Goal: Transaction & Acquisition: Subscribe to service/newsletter

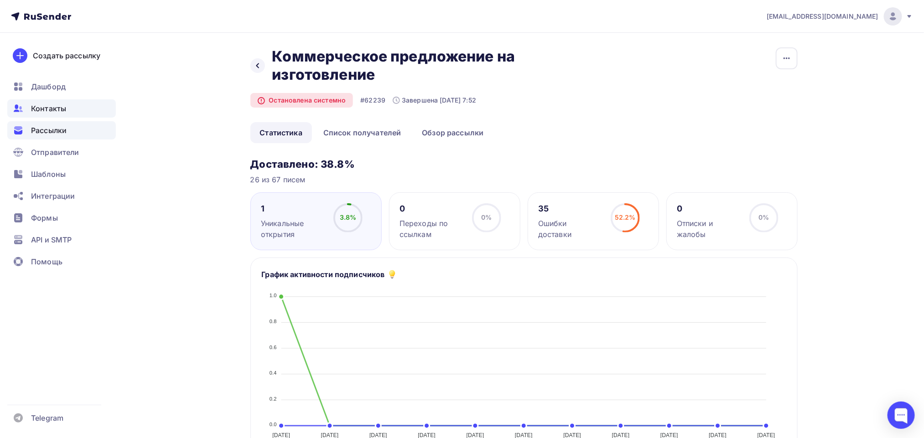
click at [48, 103] on span "Контакты" at bounding box center [48, 108] width 35 height 11
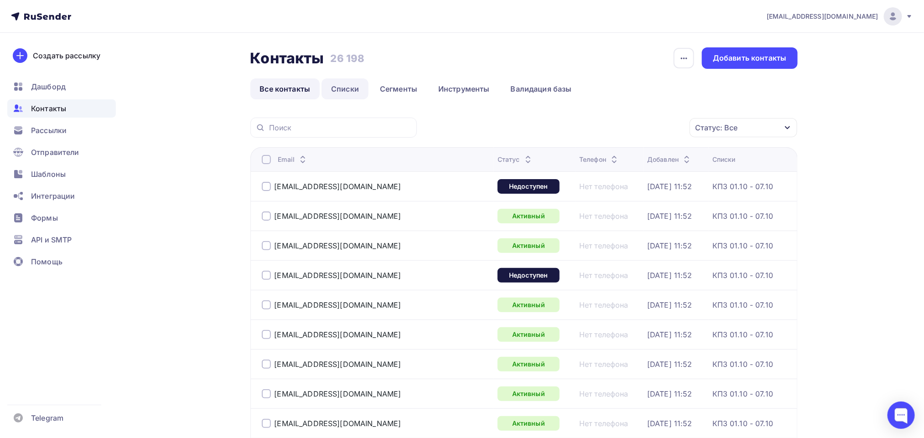
click at [339, 89] on link "Списки" at bounding box center [345, 88] width 47 height 21
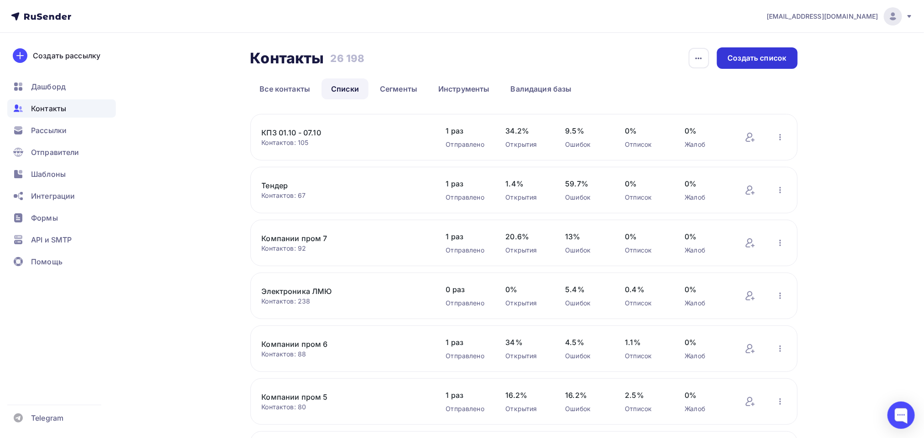
click at [768, 56] on div "Создать список" at bounding box center [757, 58] width 59 height 10
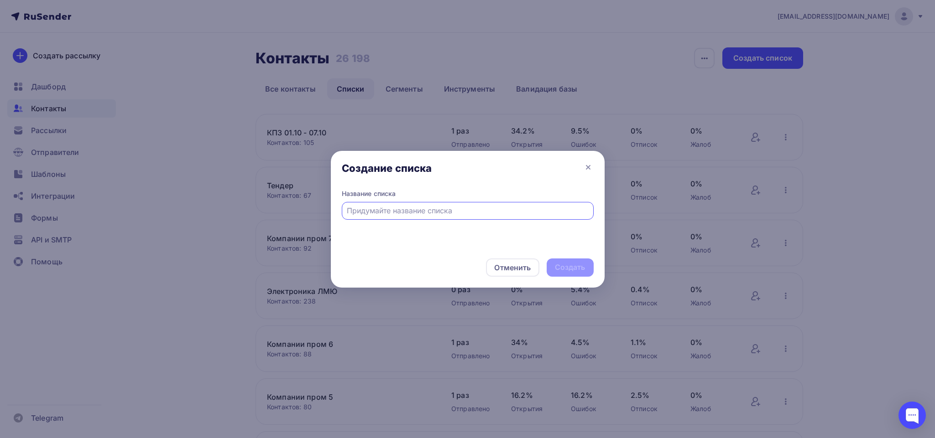
click at [360, 218] on div at bounding box center [468, 211] width 252 height 18
click at [382, 212] on input "text" at bounding box center [467, 210] width 241 height 11
type input "База"
click at [566, 263] on div "Создать" at bounding box center [570, 267] width 31 height 10
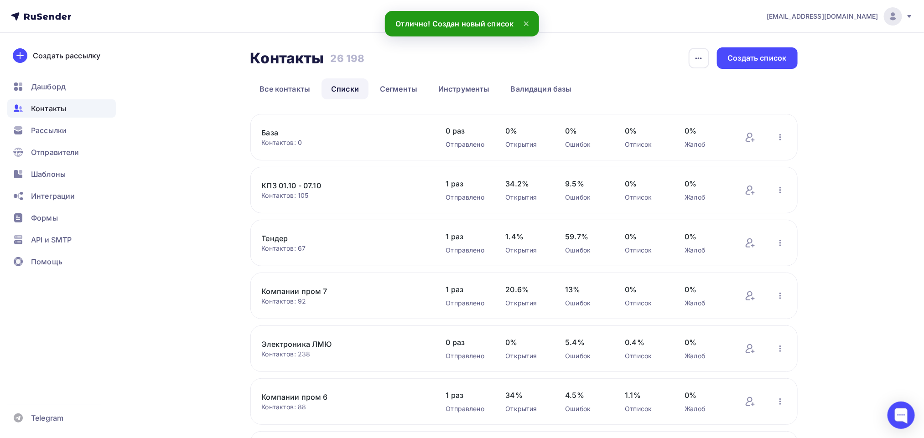
click at [270, 132] on link "База" at bounding box center [339, 132] width 155 height 11
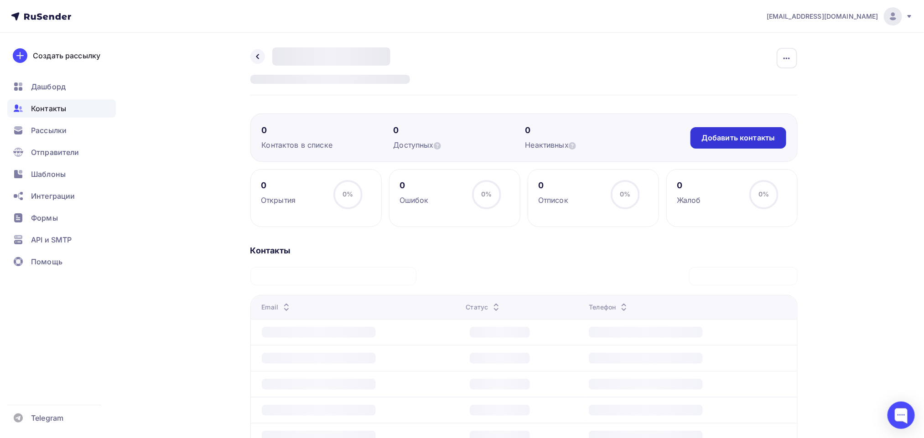
click at [753, 141] on div "Добавить контакты" at bounding box center [738, 138] width 73 height 10
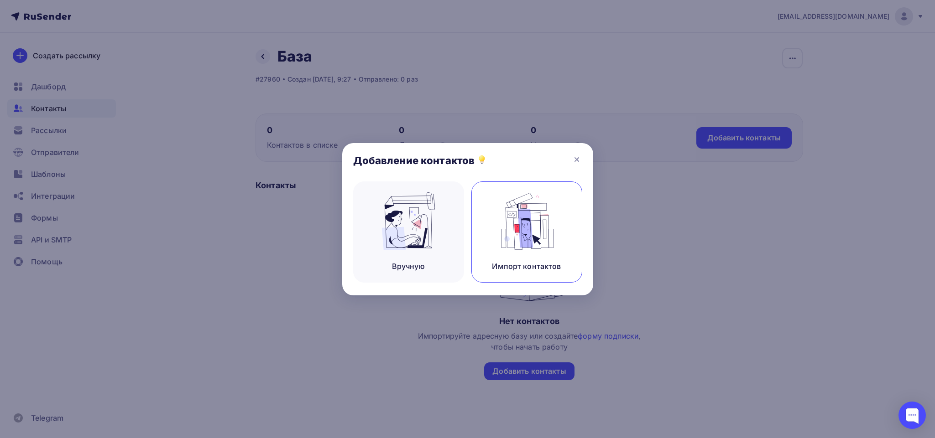
click at [519, 235] on img at bounding box center [526, 220] width 61 height 57
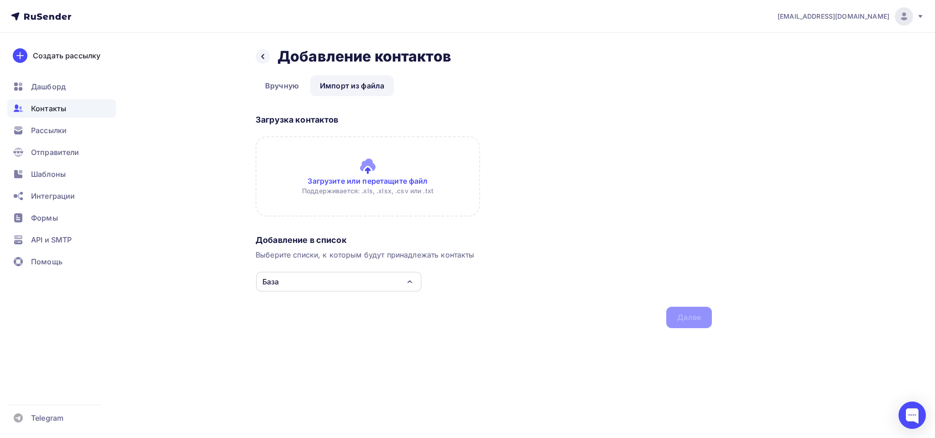
click at [360, 185] on input "file" at bounding box center [367, 176] width 224 height 80
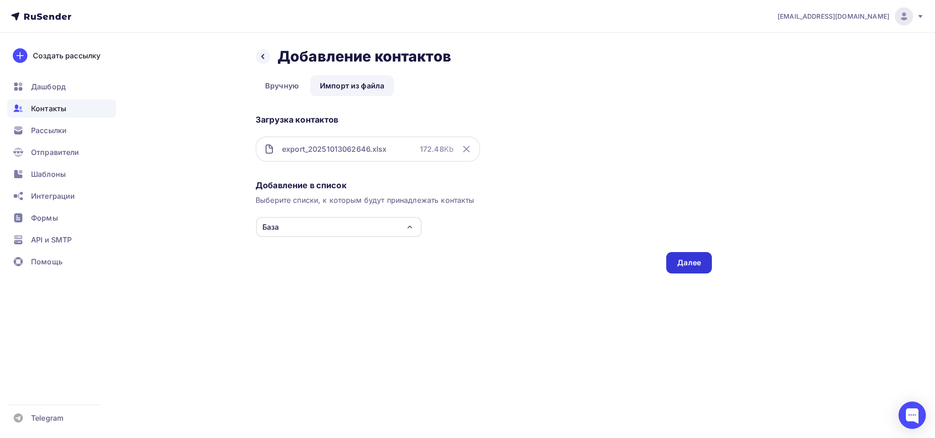
click at [690, 261] on div "Далее" at bounding box center [689, 263] width 24 height 10
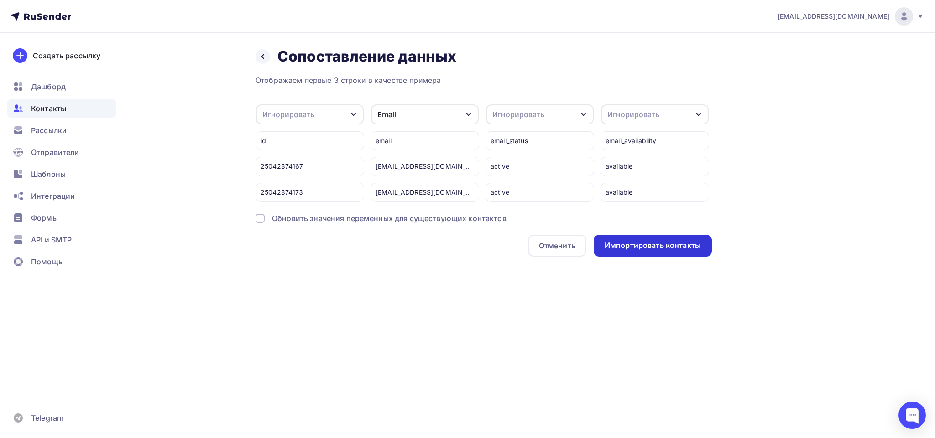
click at [641, 251] on div "Импортировать контакты" at bounding box center [652, 246] width 118 height 22
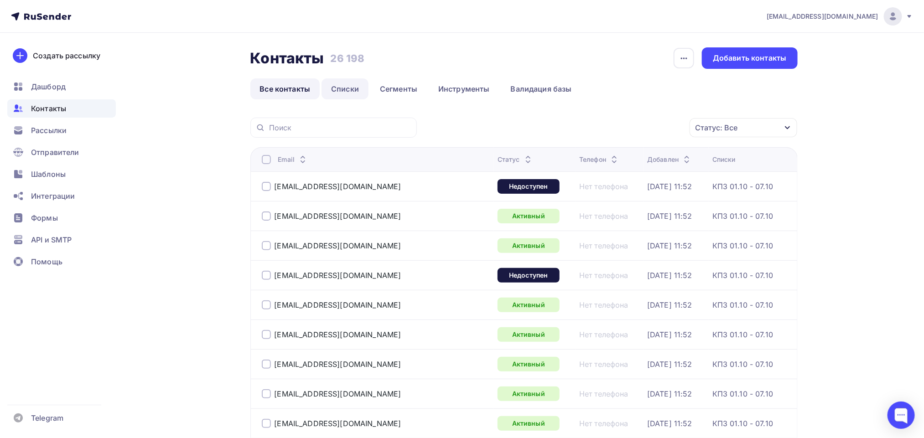
click at [353, 93] on link "Списки" at bounding box center [345, 88] width 47 height 21
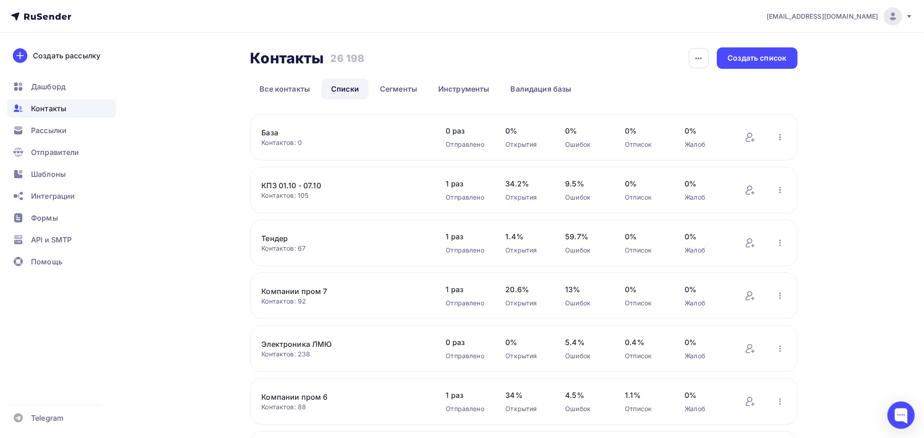
click at [271, 135] on link "База" at bounding box center [339, 132] width 155 height 11
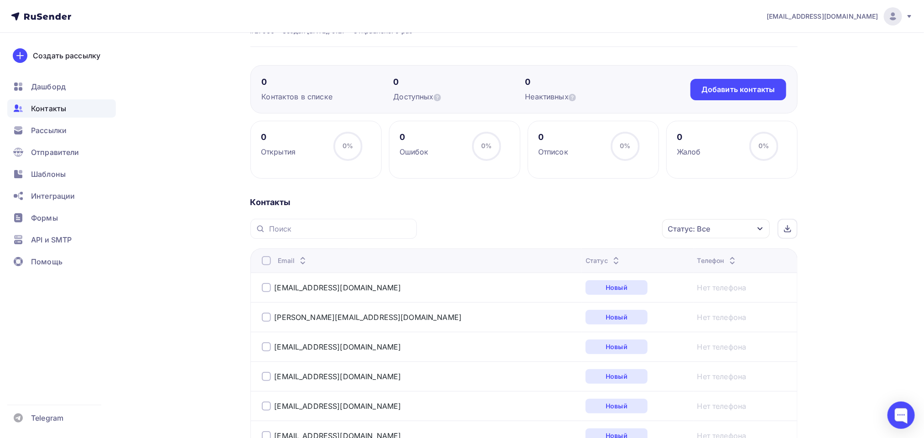
scroll to position [68, 0]
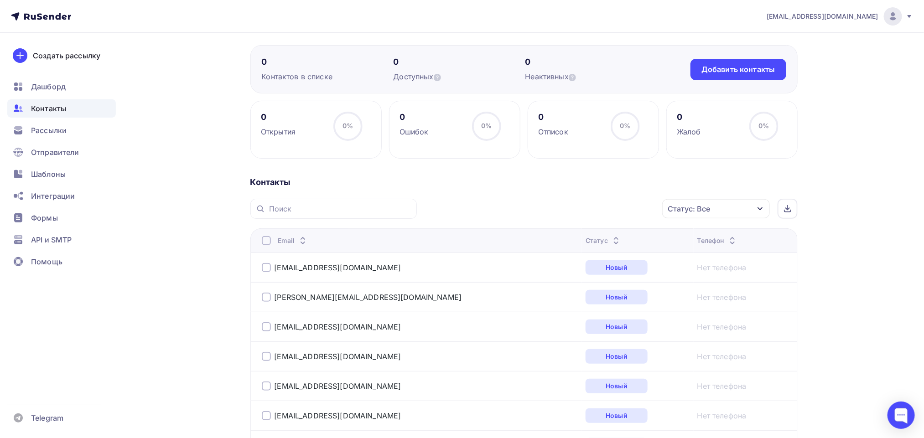
click at [726, 211] on div "Статус: Все" at bounding box center [716, 208] width 108 height 19
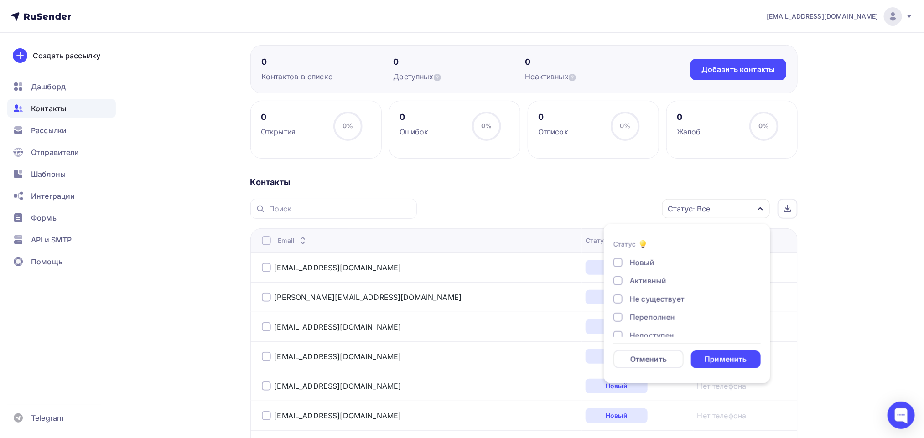
click at [650, 278] on div "Активный" at bounding box center [648, 280] width 36 height 11
click at [637, 294] on div "Не существует" at bounding box center [657, 299] width 55 height 11
click at [628, 310] on div "Новый Активный Не существует Переполнен Недоступен Отписан Отписан вручную [GEO…" at bounding box center [686, 326] width 147 height 139
click at [627, 314] on div "Переполнен" at bounding box center [681, 317] width 137 height 11
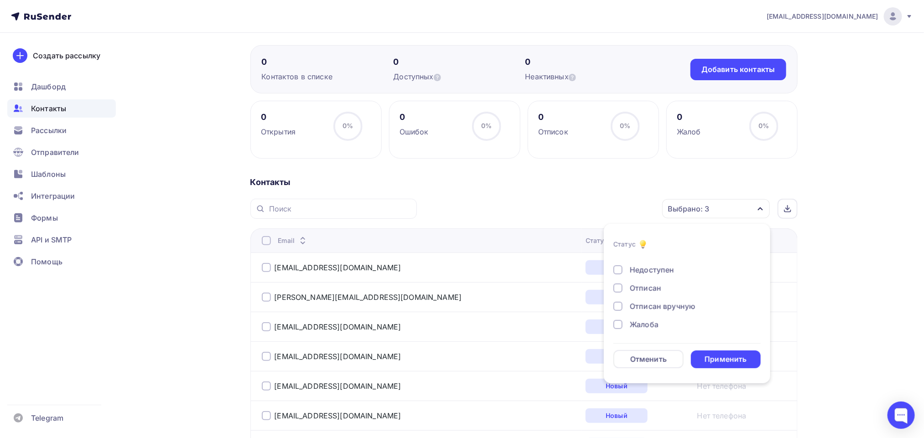
click at [645, 265] on div "Недоступен" at bounding box center [652, 270] width 44 height 11
click at [643, 281] on div "Новый Активный Не существует Переполнен Недоступен Отписан Отписан вручную [GEO…" at bounding box center [686, 261] width 147 height 139
click at [643, 289] on div "Отписан" at bounding box center [645, 288] width 31 height 11
click at [649, 307] on div "Отписан вручную" at bounding box center [663, 306] width 66 height 11
click at [646, 330] on div "Новый Активный Не существует Переполнен Недоступен Отписан Отписан вручную [GEO…" at bounding box center [686, 265] width 147 height 146
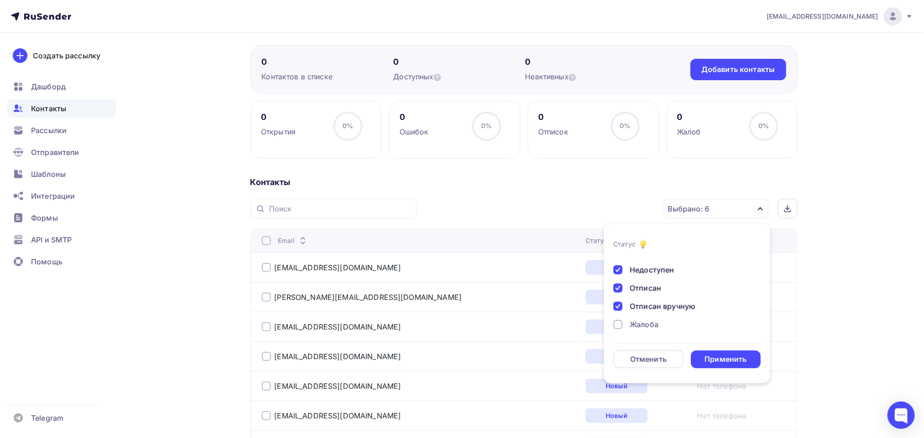
click at [650, 322] on div "Жалоба" at bounding box center [644, 324] width 29 height 11
click at [707, 360] on div "Применить" at bounding box center [726, 359] width 42 height 10
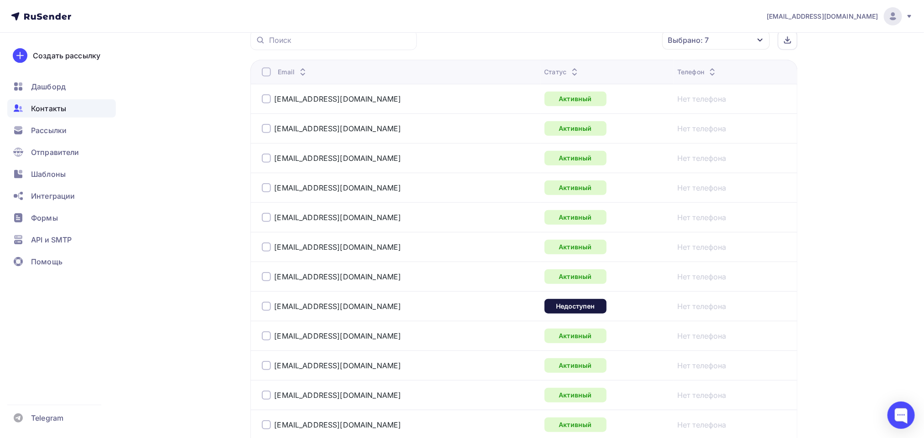
scroll to position [0, 0]
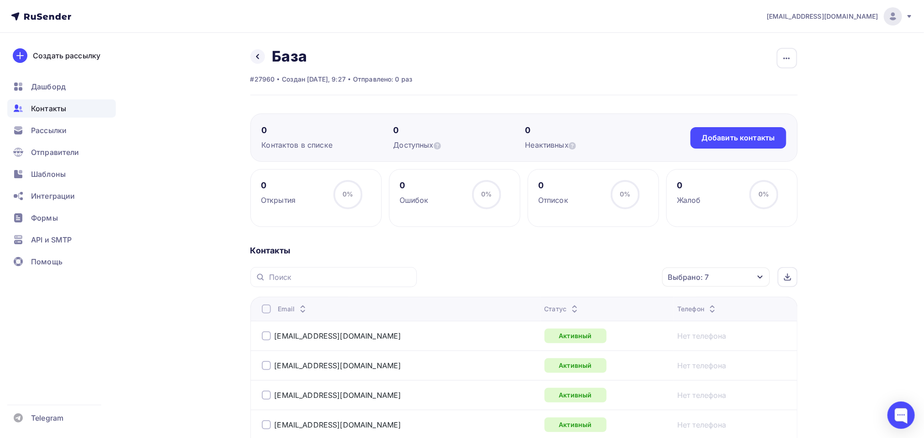
click at [267, 312] on div at bounding box center [266, 309] width 9 height 9
click at [607, 274] on div "Действие" at bounding box center [594, 278] width 120 height 18
click at [615, 322] on div "Исключить из списка" at bounding box center [584, 322] width 79 height 11
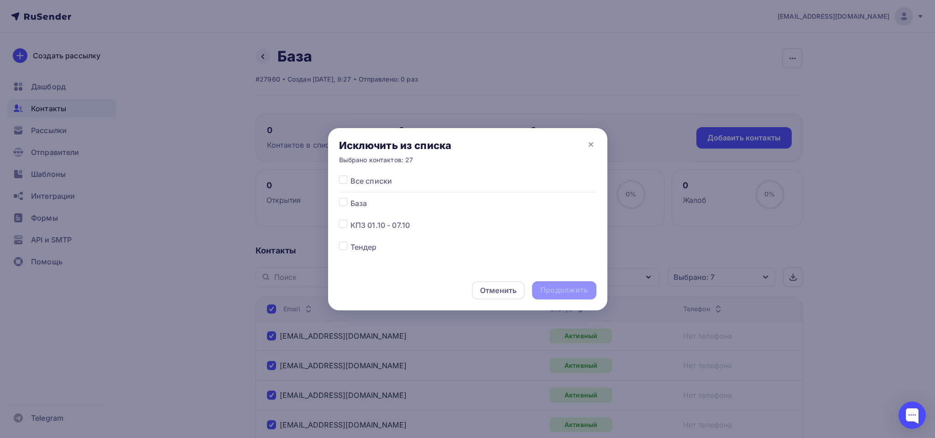
click at [350, 198] on label at bounding box center [350, 198] width 0 height 0
click at [342, 201] on input "checkbox" at bounding box center [343, 202] width 8 height 8
checkbox input "true"
click at [561, 281] on div "Отменить Продолжить" at bounding box center [467, 290] width 279 height 40
click at [577, 287] on div "Продолжить" at bounding box center [563, 290] width 47 height 10
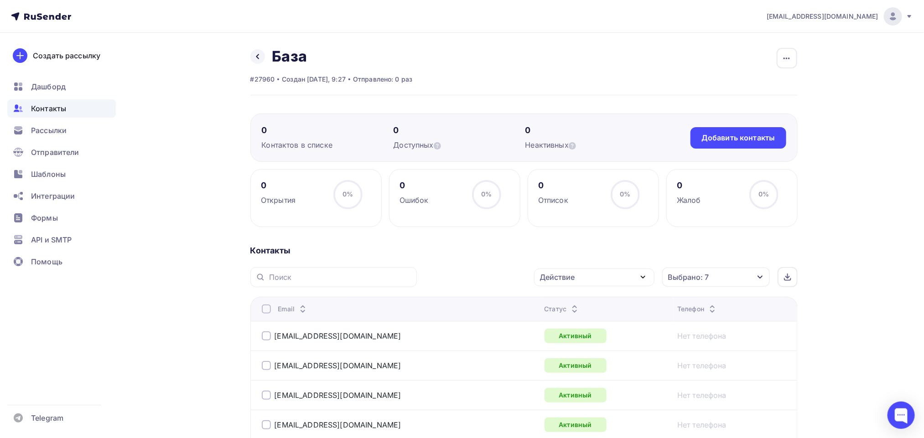
click at [266, 314] on div at bounding box center [266, 309] width 9 height 9
click at [265, 311] on div at bounding box center [266, 309] width 9 height 9
click at [625, 280] on div "Действие" at bounding box center [594, 278] width 120 height 18
click at [595, 320] on div "Исключить из списка" at bounding box center [584, 322] width 79 height 11
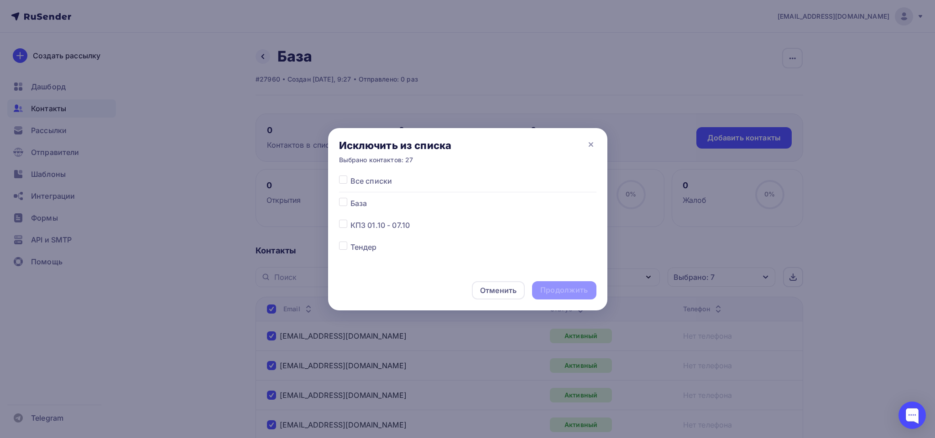
click at [350, 198] on label at bounding box center [350, 198] width 0 height 0
click at [339, 204] on input "checkbox" at bounding box center [343, 202] width 8 height 8
checkbox input "true"
click at [566, 286] on div "Продолжить" at bounding box center [563, 290] width 47 height 10
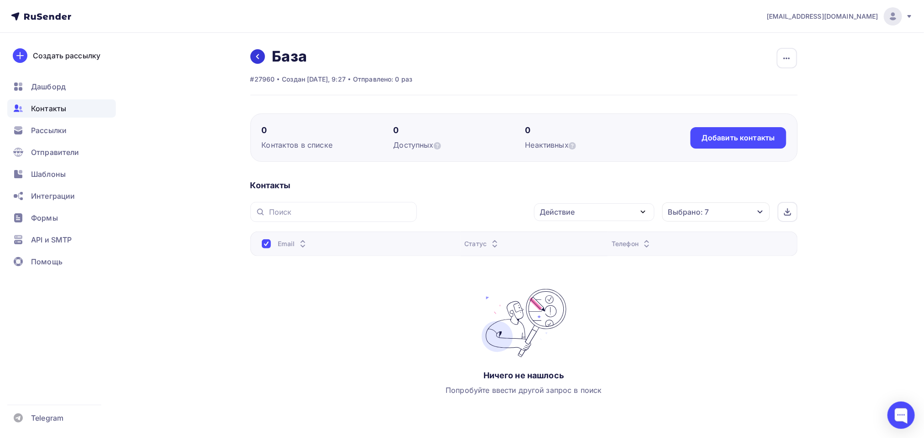
click at [256, 53] on icon at bounding box center [257, 56] width 7 height 7
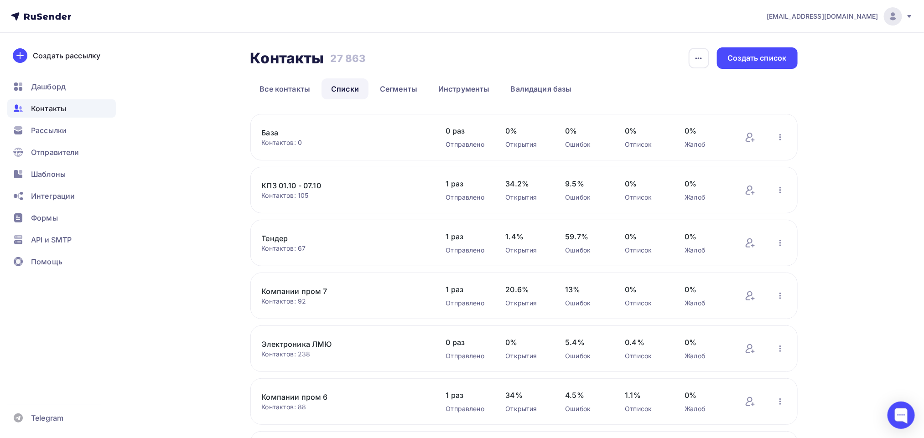
click at [274, 131] on link "База" at bounding box center [339, 132] width 155 height 11
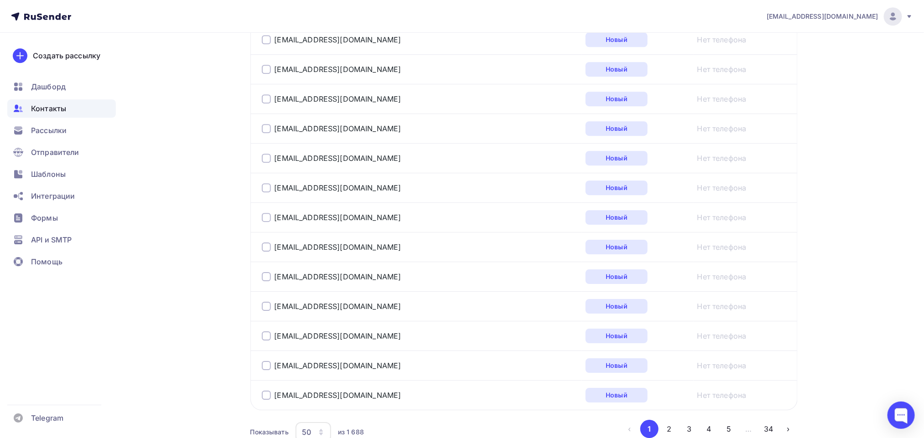
scroll to position [1471, 0]
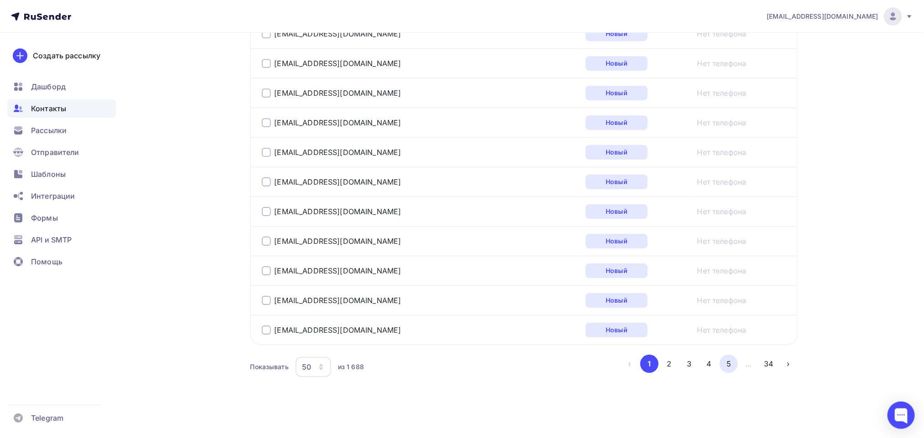
click at [731, 359] on button "5" at bounding box center [729, 364] width 18 height 18
click at [774, 367] on button "34" at bounding box center [768, 364] width 18 height 18
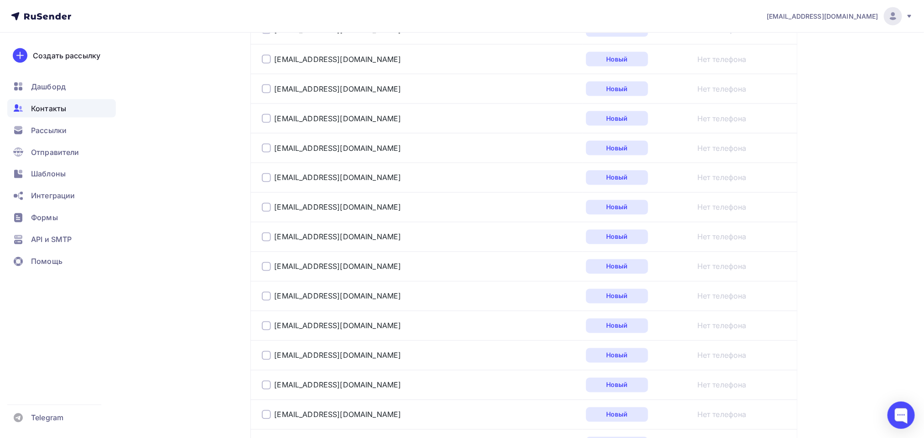
scroll to position [1113, 0]
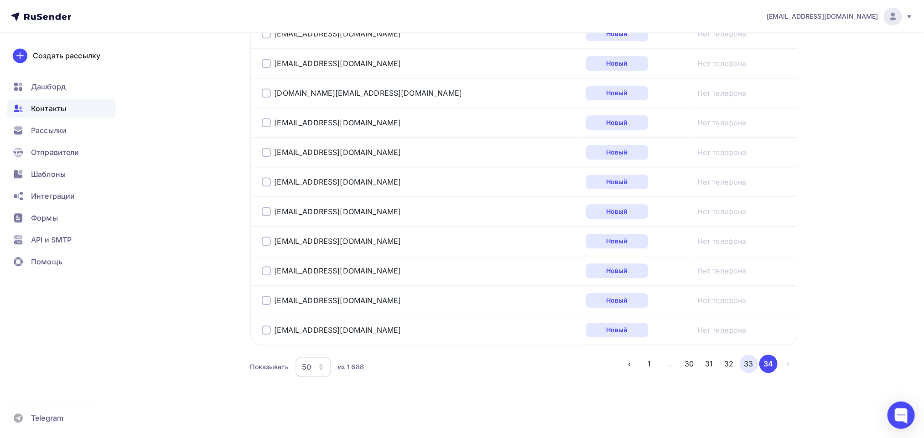
click at [749, 369] on button "33" at bounding box center [749, 364] width 18 height 18
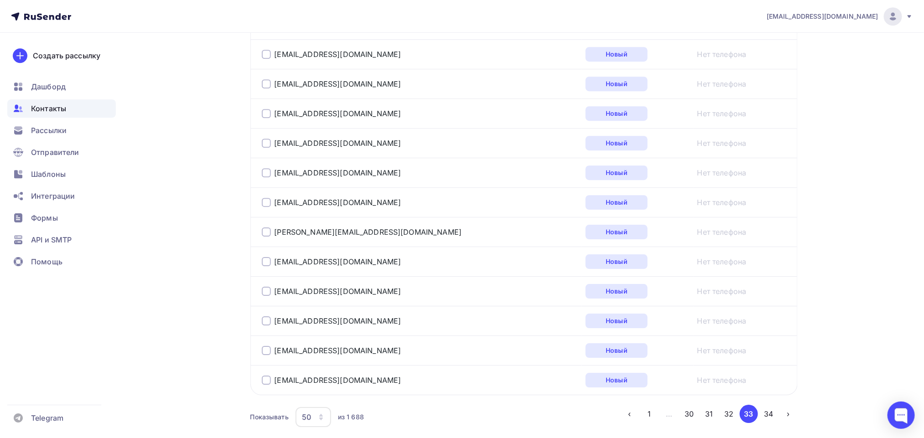
scroll to position [1471, 0]
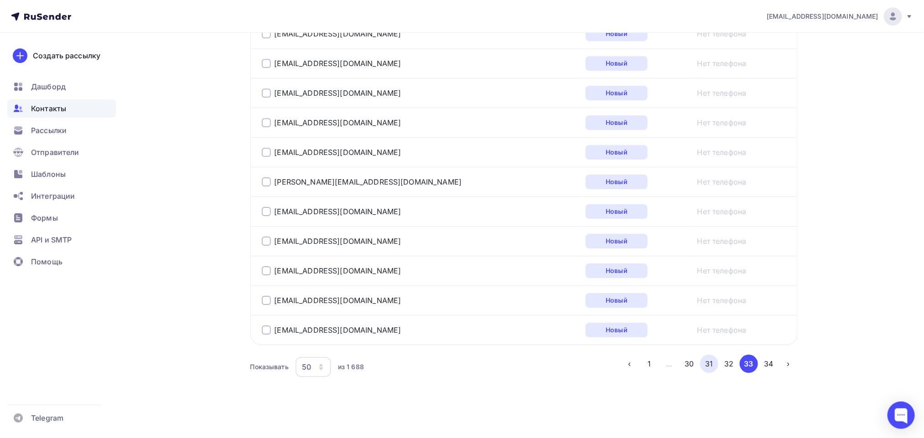
click at [704, 361] on button "31" at bounding box center [709, 364] width 18 height 18
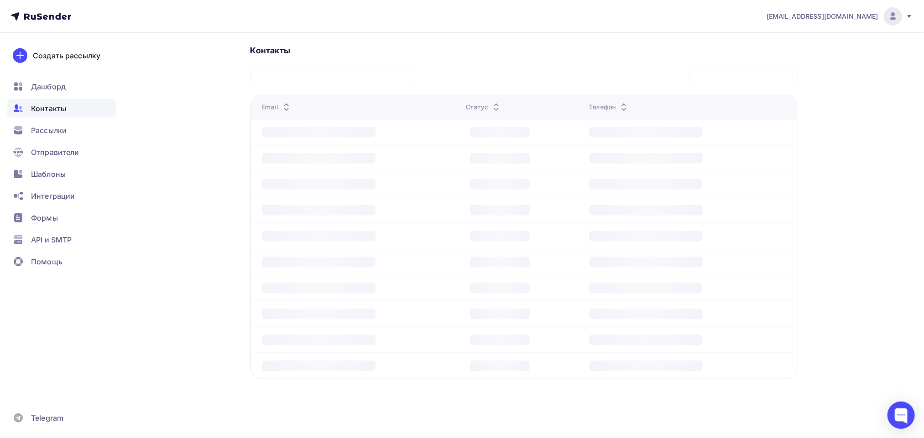
scroll to position [204, 0]
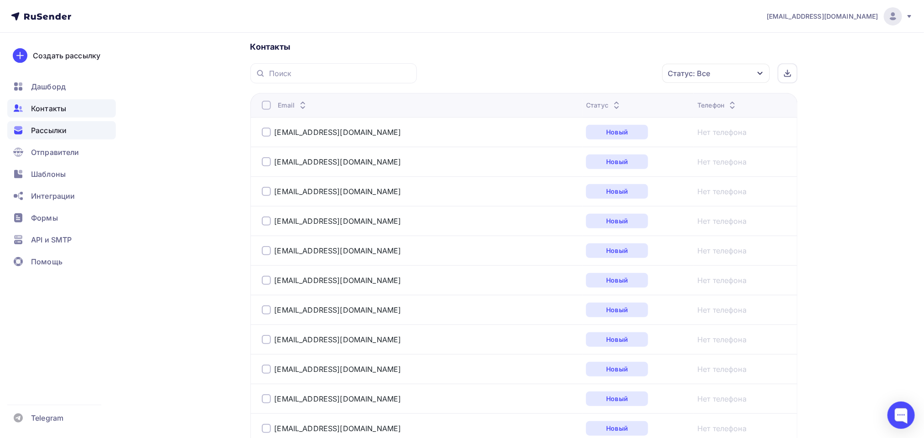
click at [32, 129] on span "Рассылки" at bounding box center [49, 130] width 36 height 11
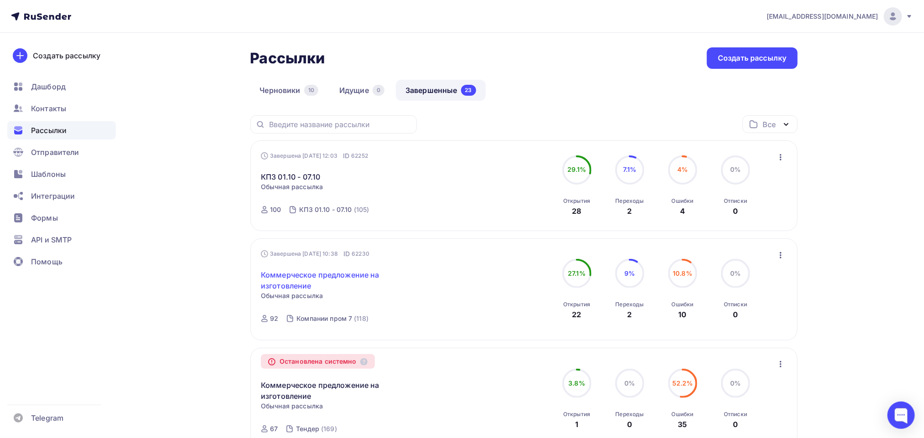
click at [293, 285] on link "Коммерческое предложение на изготовление" at bounding box center [339, 281] width 156 height 22
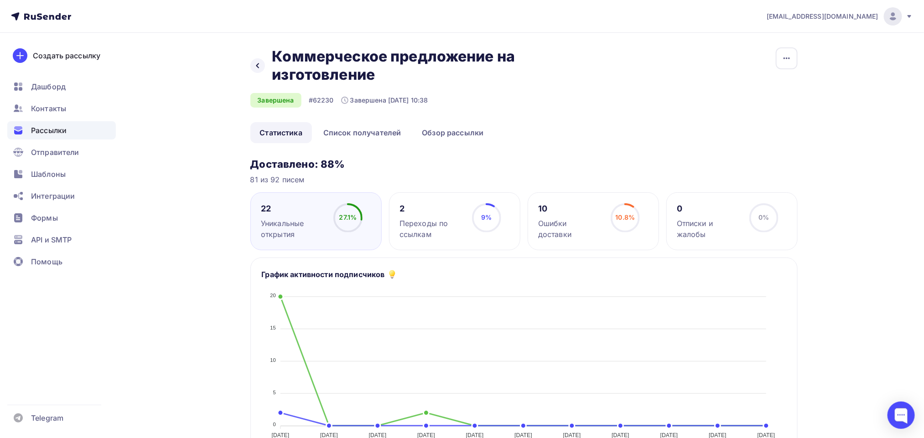
click at [789, 55] on icon "button" at bounding box center [786, 58] width 11 height 11
click at [763, 85] on div "Копировать" at bounding box center [752, 87] width 88 height 11
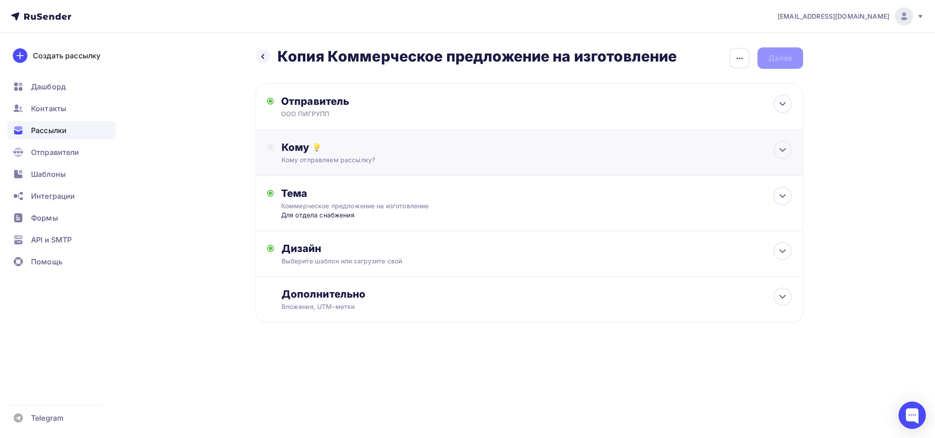
click at [318, 143] on icon at bounding box center [316, 147] width 11 height 11
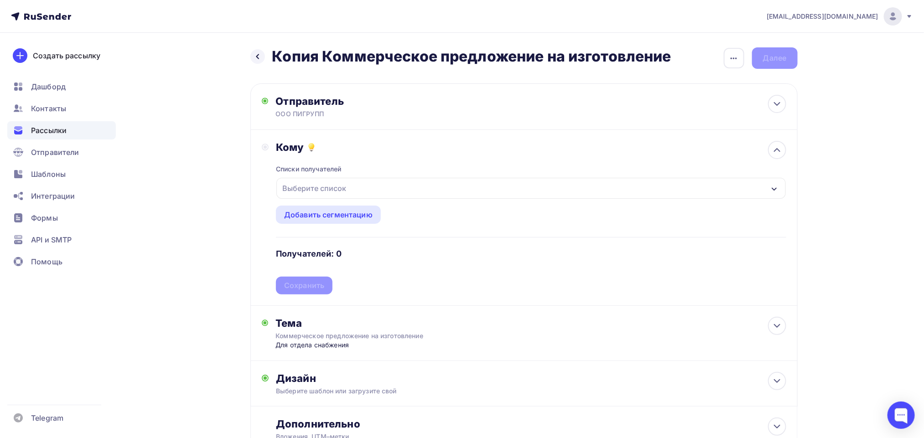
click at [316, 189] on div "Выберите список" at bounding box center [314, 188] width 71 height 16
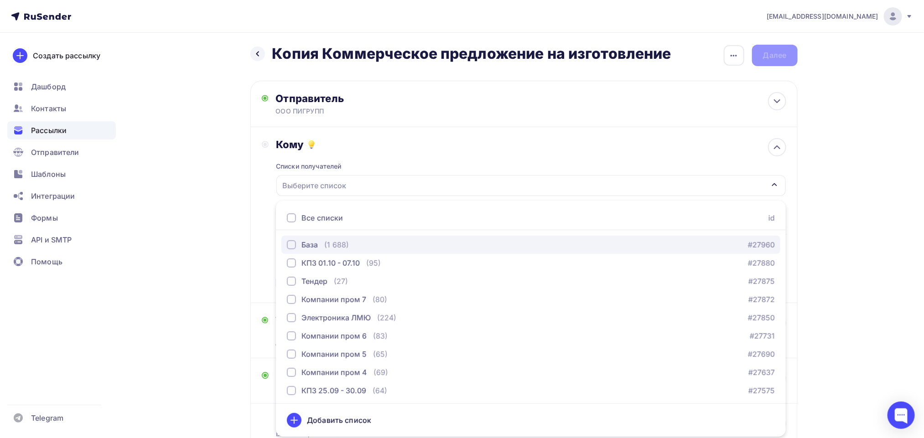
click at [322, 249] on div "База (1 688)" at bounding box center [318, 244] width 62 height 11
click at [413, 133] on div "Кому Списки получателей База Все списки id База (1 688) #27960 КПЗ 01.10 - 07.1…" at bounding box center [523, 215] width 547 height 176
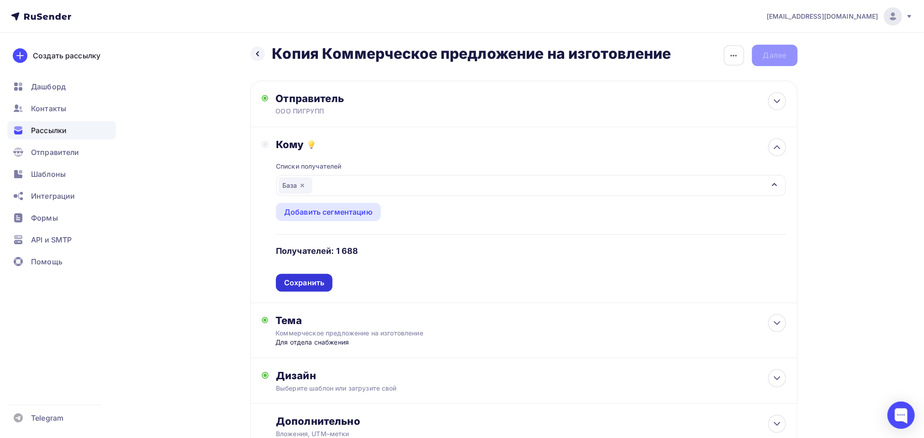
click at [308, 288] on div "Сохранить" at bounding box center [304, 283] width 40 height 10
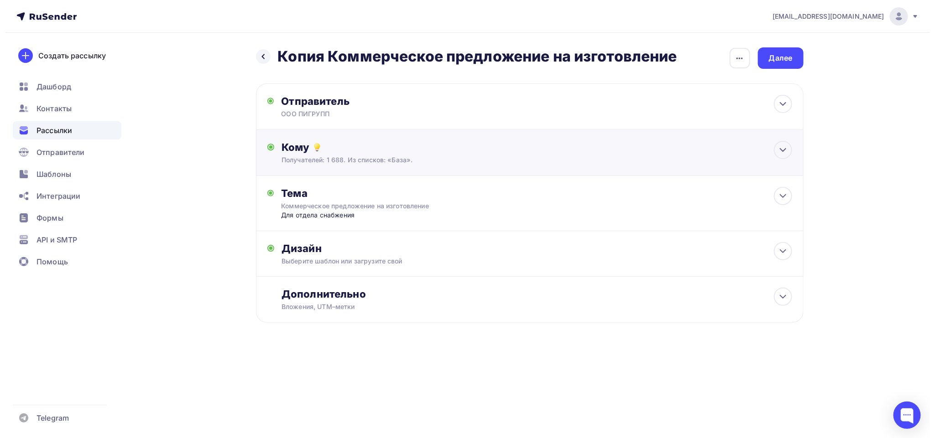
scroll to position [0, 0]
click at [397, 308] on div "Вложения, UTM–метки" at bounding box center [510, 306] width 459 height 9
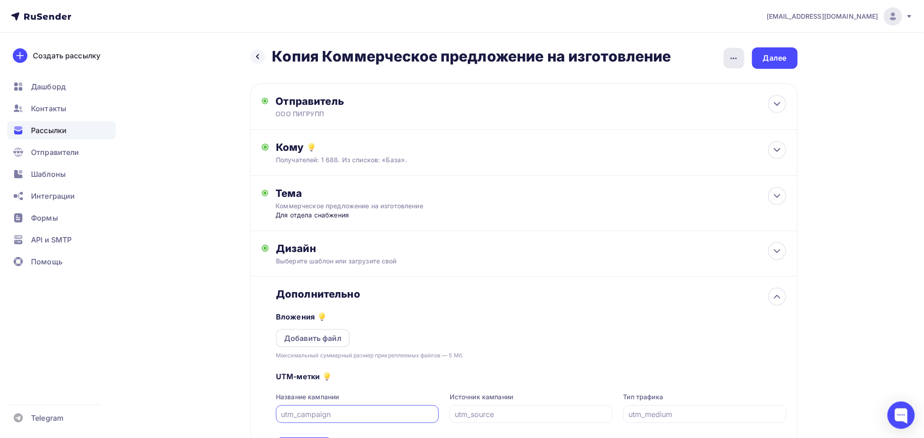
click at [739, 57] on icon "button" at bounding box center [733, 58] width 11 height 11
click at [671, 101] on div "Переименовать рассылку" at bounding box center [686, 105] width 113 height 11
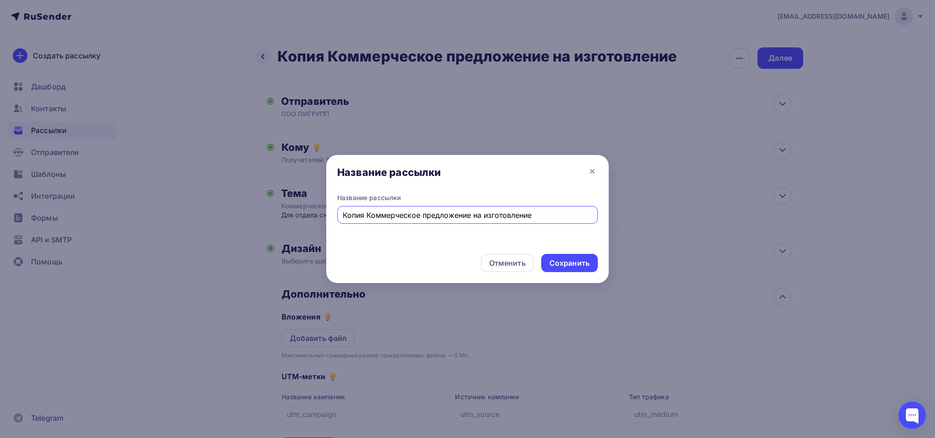
drag, startPoint x: 368, startPoint y: 218, endPoint x: 317, endPoint y: 220, distance: 51.6
click at [317, 220] on div "Название рассылки Название рассылки Копия Коммерческое предложение на изготовле…" at bounding box center [467, 219] width 935 height 438
type input "Коммерческое предложение на изготовление"
click at [569, 263] on div "Сохранить" at bounding box center [569, 263] width 40 height 10
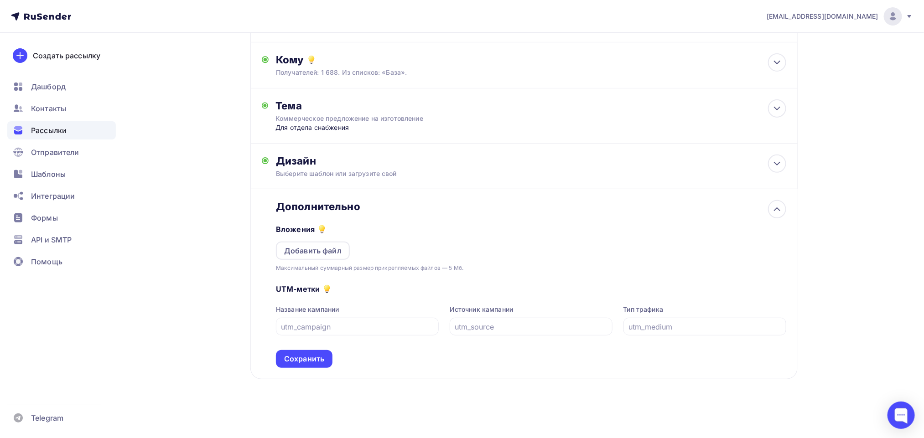
scroll to position [89, 0]
click at [328, 260] on div "Вложения Добавить файл Максимальный суммарный размер прикрепляемых файлов — 5 М…" at bounding box center [531, 243] width 510 height 60
click at [326, 256] on div "Добавить файл" at bounding box center [313, 251] width 74 height 18
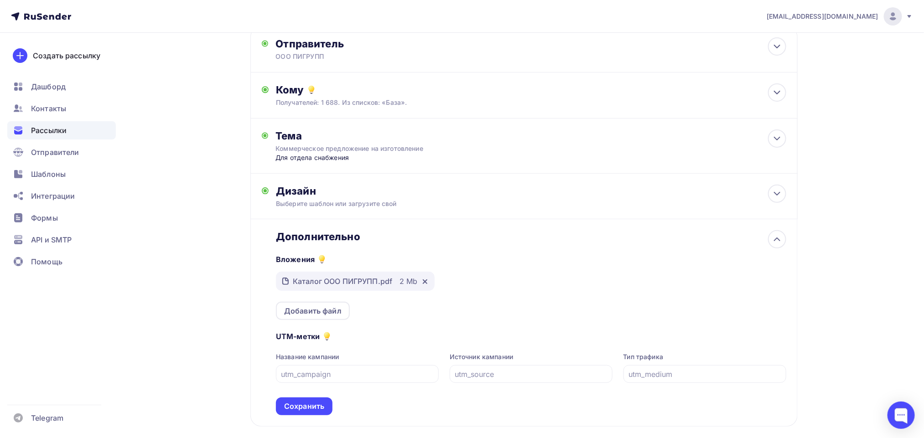
scroll to position [107, 0]
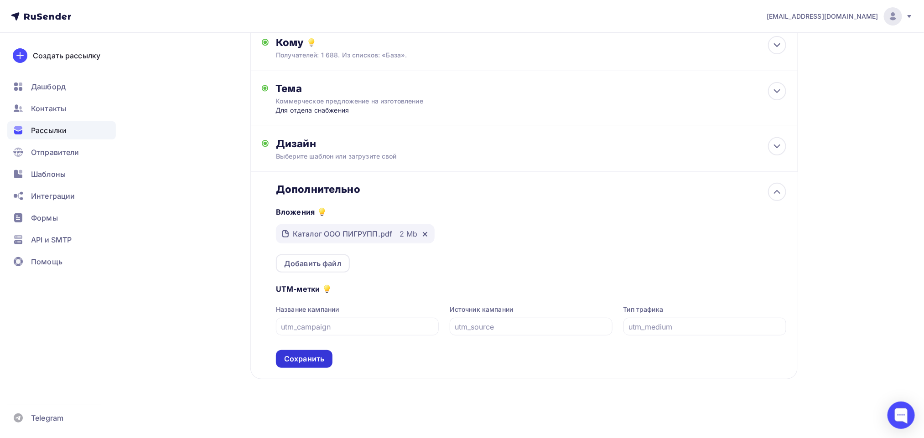
click at [295, 356] on div "Сохранить" at bounding box center [304, 359] width 40 height 10
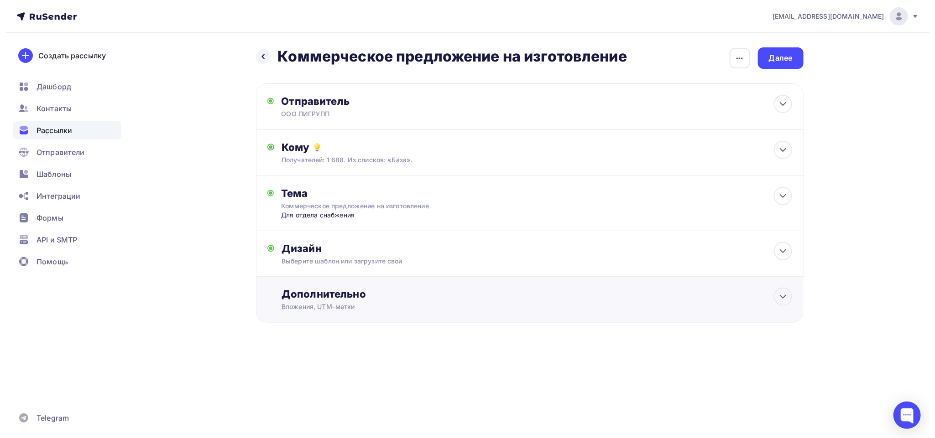
scroll to position [0, 0]
click at [440, 116] on div "ООО ПИГРУПП" at bounding box center [370, 113] width 178 height 9
type input "ООО ПИГРУПП"
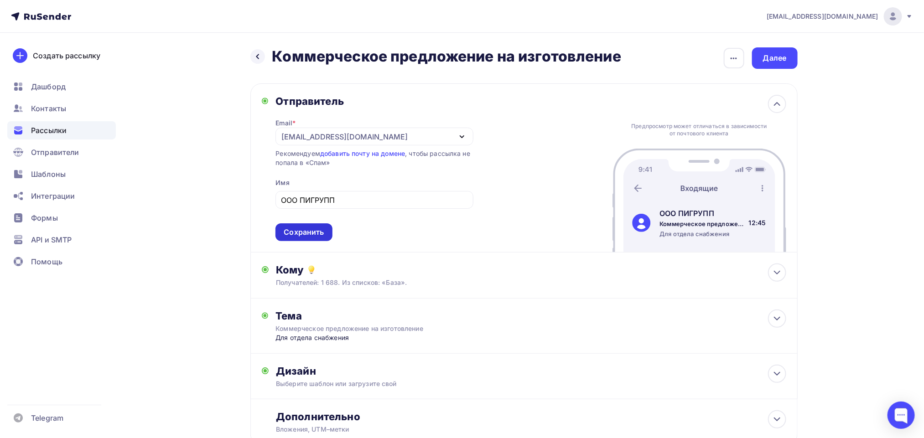
click at [300, 232] on div "Сохранить" at bounding box center [304, 232] width 40 height 10
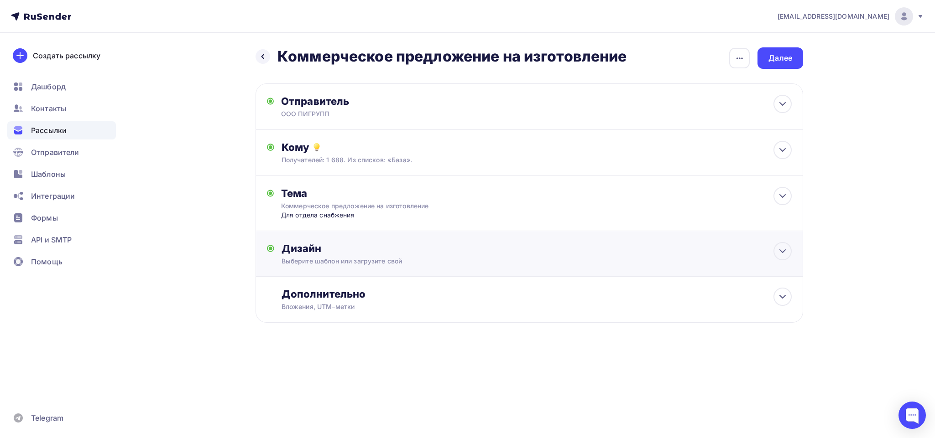
click at [338, 252] on div "Дизайн" at bounding box center [536, 248] width 510 height 13
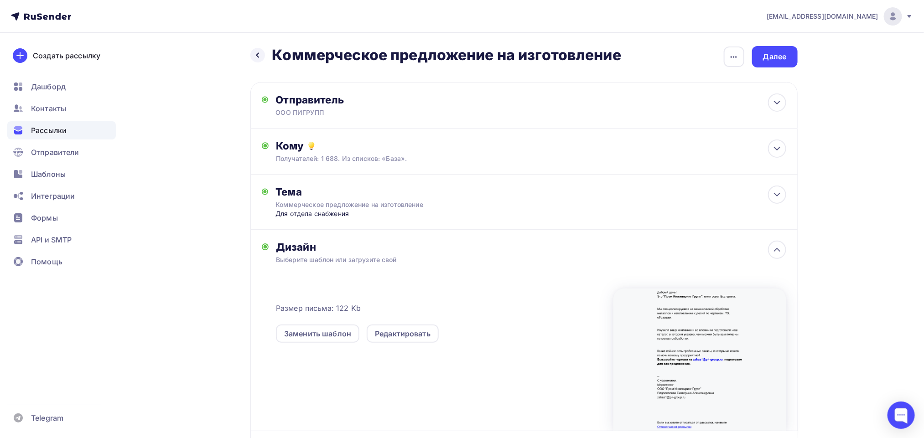
scroll to position [101, 0]
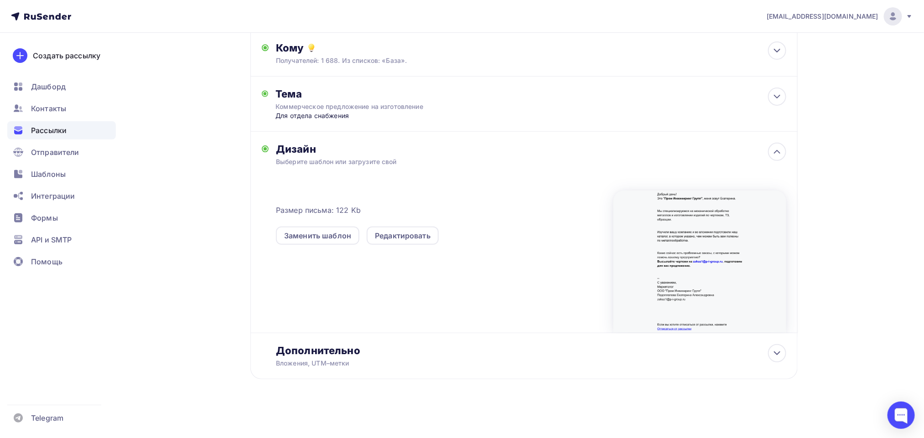
click at [368, 394] on div "Назад Коммерческое предложение на изготовление Коммерческое предложение на изго…" at bounding box center [523, 175] width 547 height 454
click at [771, 146] on div at bounding box center [777, 152] width 18 height 18
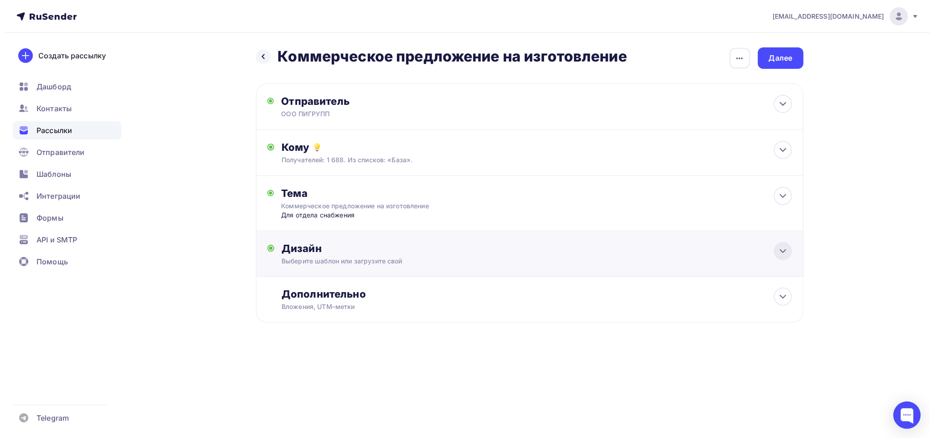
scroll to position [0, 0]
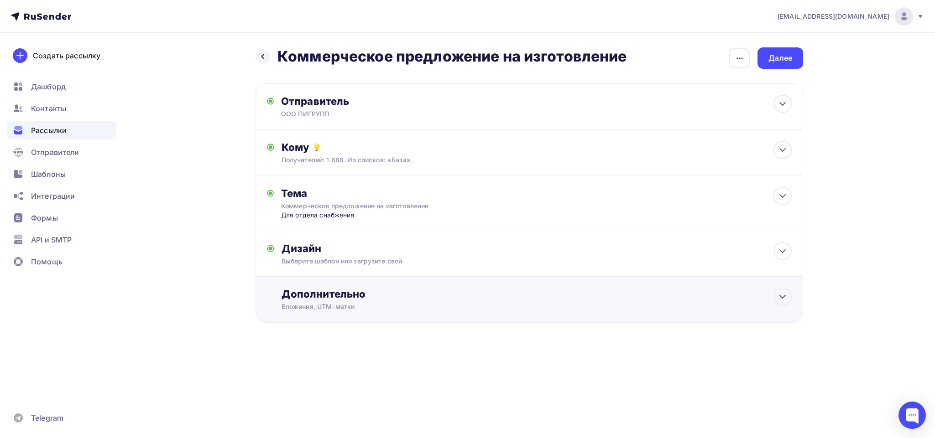
click at [473, 301] on div "Дополнительно" at bounding box center [536, 294] width 510 height 13
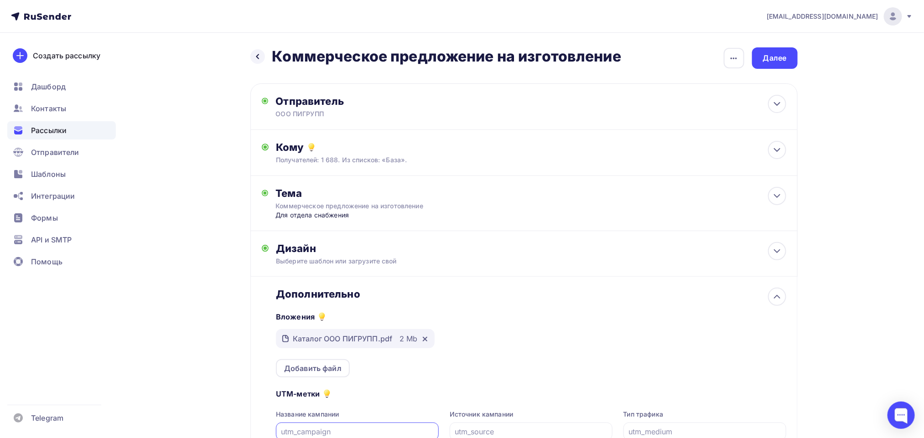
scroll to position [107, 0]
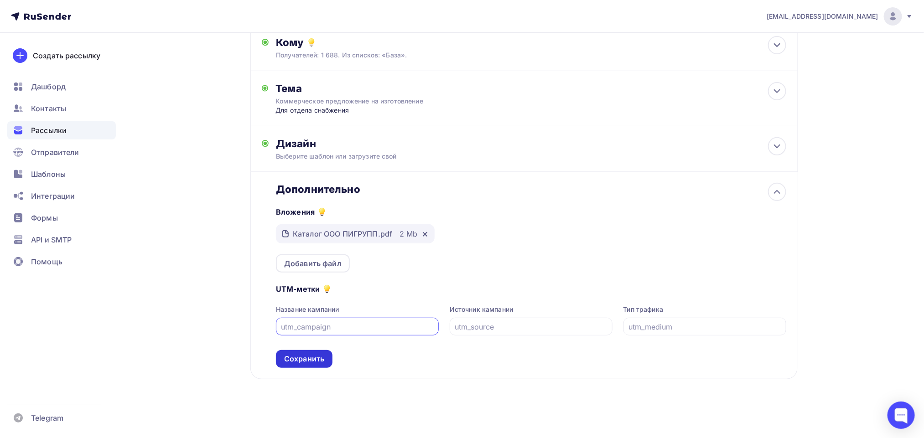
click at [296, 363] on div "Сохранить" at bounding box center [304, 359] width 40 height 10
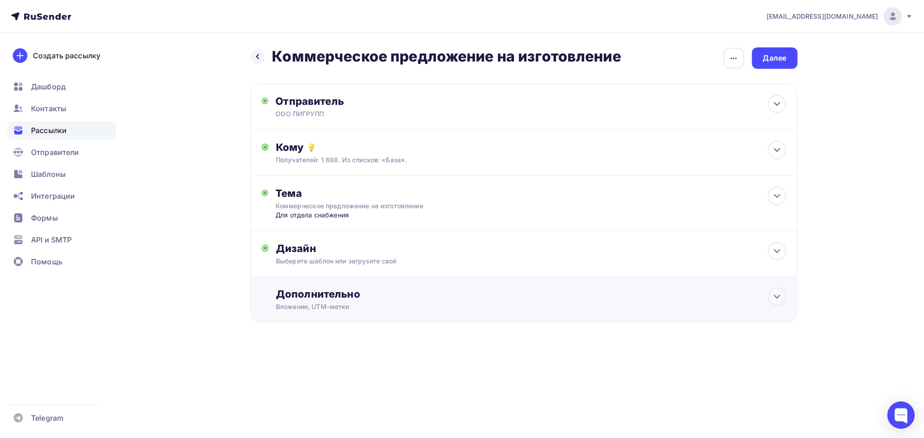
scroll to position [0, 0]
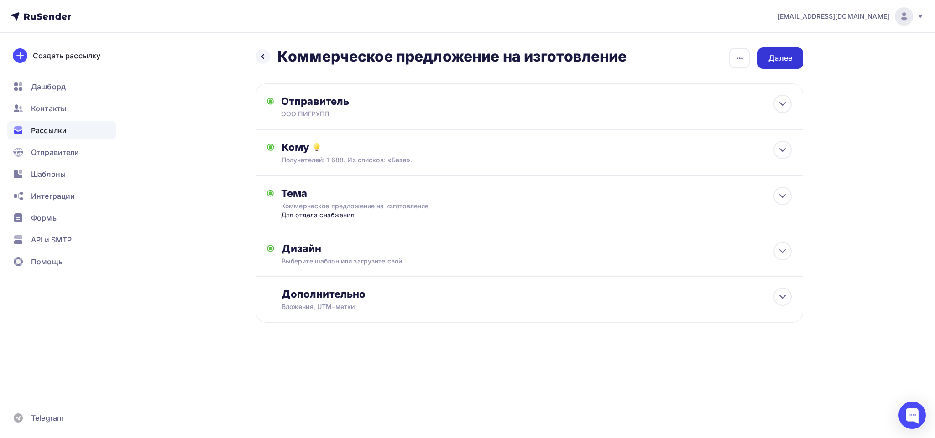
click at [785, 54] on div "Далее" at bounding box center [780, 58] width 24 height 10
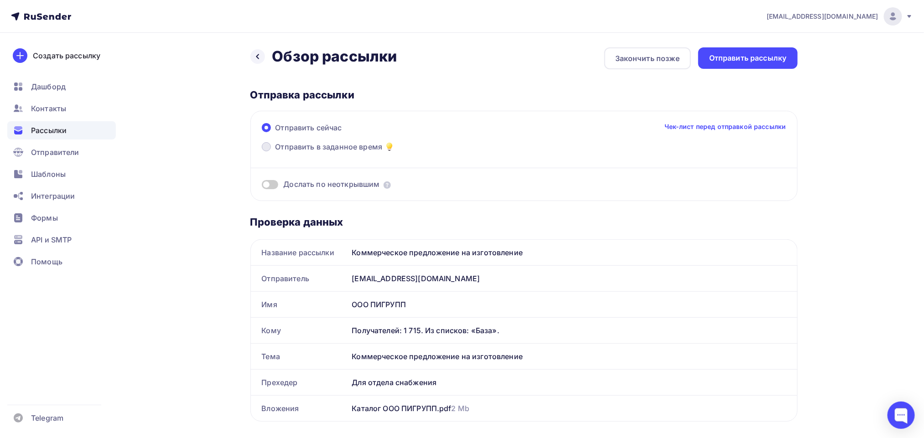
click at [271, 145] on label "Отправить в заданное время" at bounding box center [329, 147] width 134 height 13
click at [275, 152] on input "Отправить в заданное время" at bounding box center [275, 152] width 0 height 0
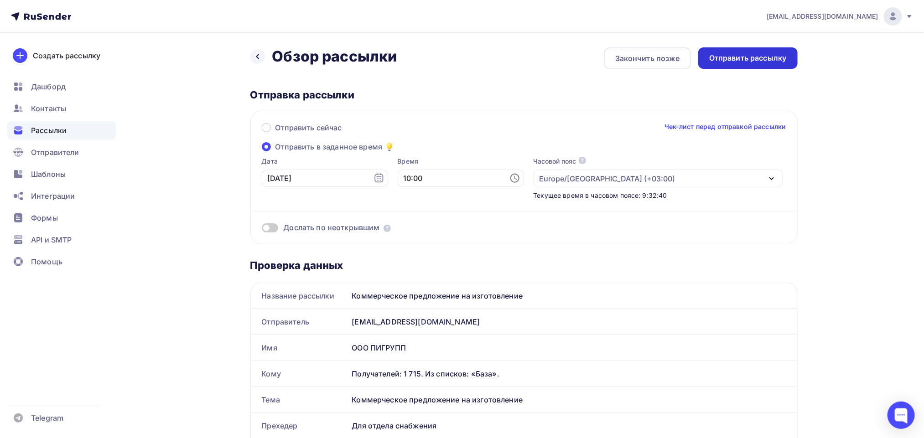
click at [727, 63] on div "Отправить рассылку" at bounding box center [748, 58] width 78 height 10
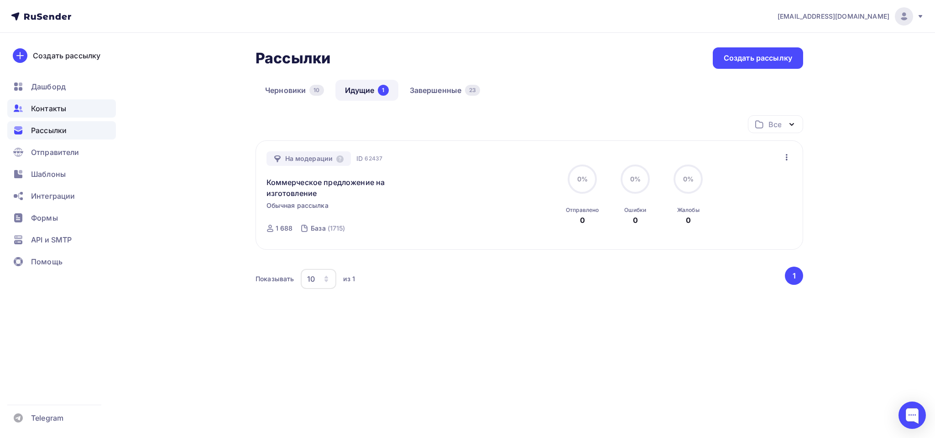
click at [40, 108] on span "Контакты" at bounding box center [48, 108] width 35 height 11
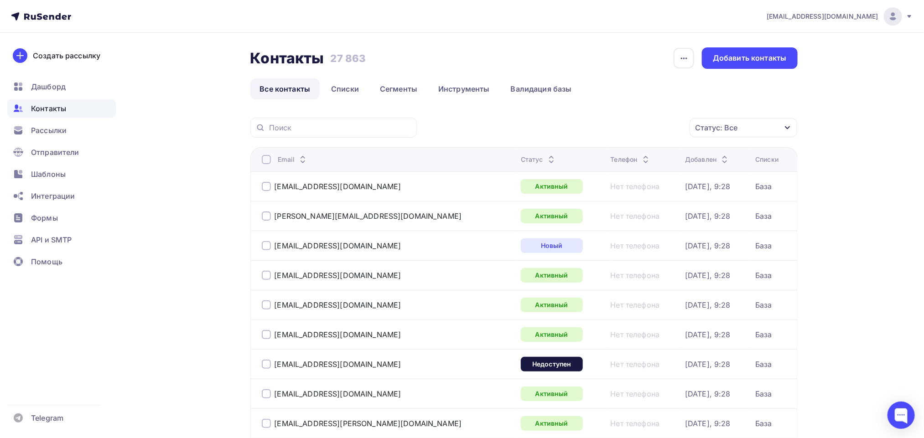
click at [330, 78] on div "Контакты Контакты 27 863 27 863 История импорта Добавить контакты Все контакты …" at bounding box center [523, 73] width 547 height 52
click at [355, 96] on link "Списки" at bounding box center [345, 88] width 47 height 21
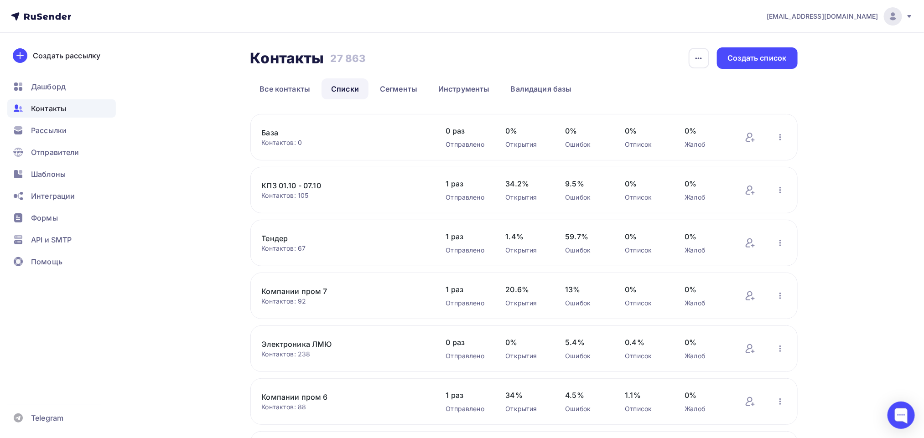
click at [291, 92] on link "Все контакты" at bounding box center [285, 88] width 70 height 21
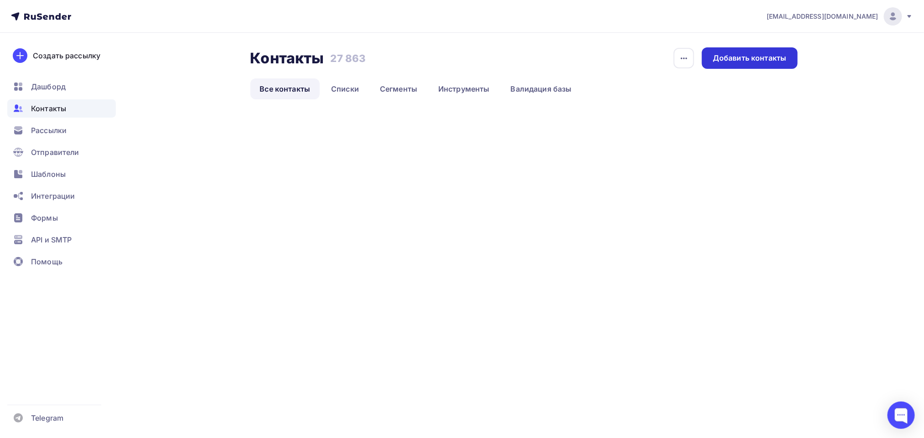
click at [754, 49] on div "Добавить контакты" at bounding box center [749, 57] width 95 height 21
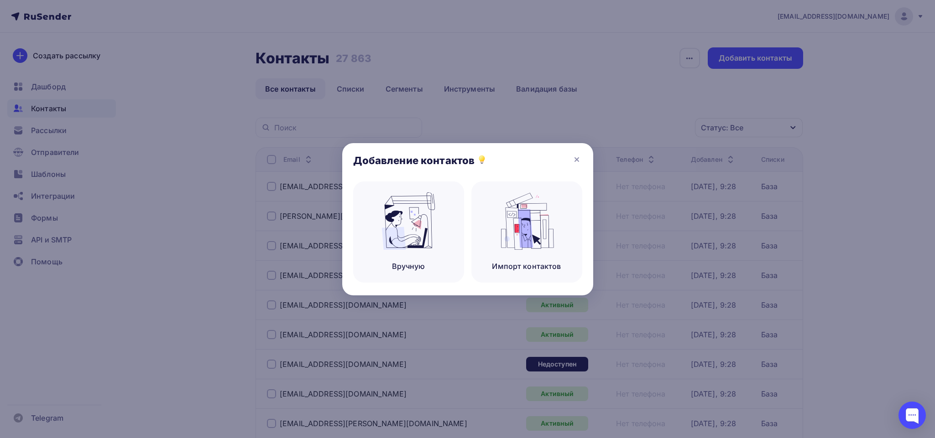
click at [577, 152] on div "Добавление контактов" at bounding box center [467, 162] width 251 height 38
click at [577, 157] on icon at bounding box center [576, 159] width 11 height 11
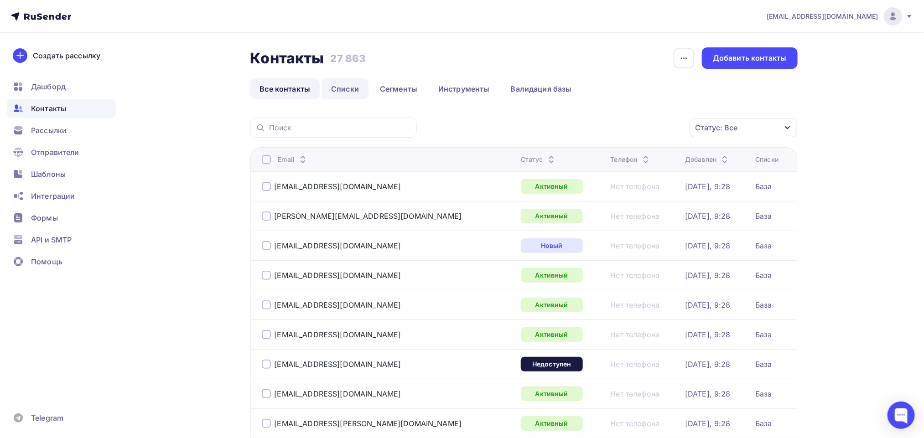
click at [340, 88] on link "Списки" at bounding box center [345, 88] width 47 height 21
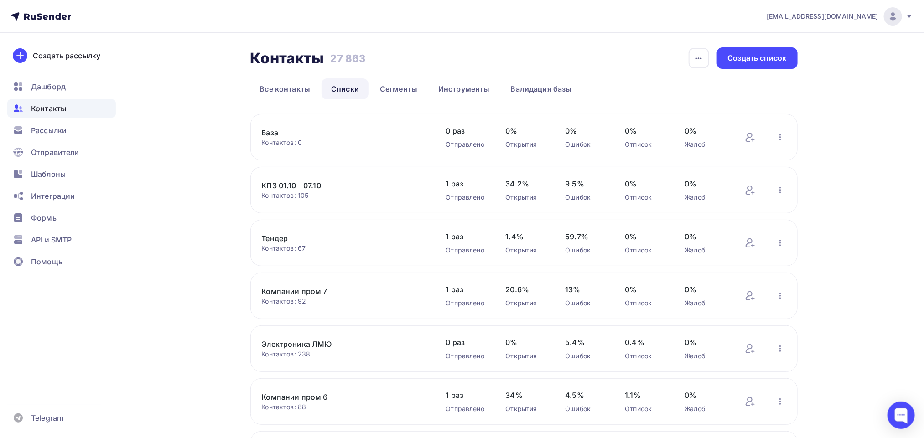
click at [753, 71] on div "Контакты Контакты 27 863 27 863 История импорта Создать список Все контакты Спи…" at bounding box center [523, 73] width 547 height 52
click at [753, 59] on div "Создать список" at bounding box center [757, 58] width 59 height 10
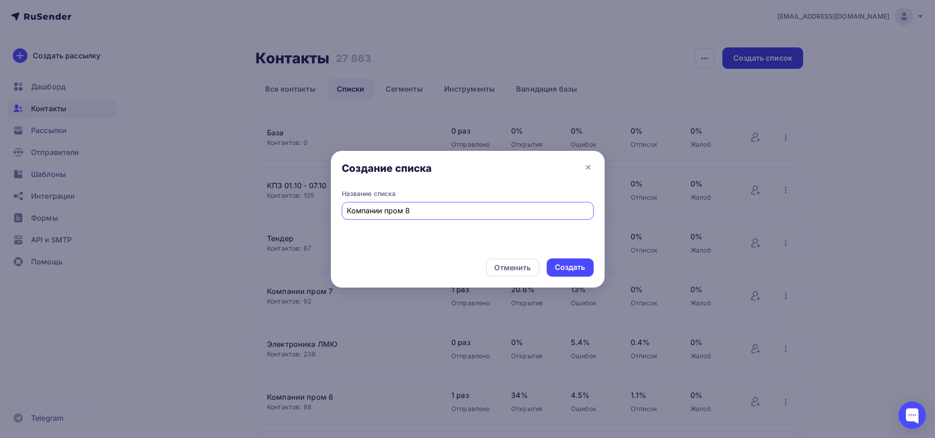
type input "Компании пром 8"
click at [566, 260] on div "Создать" at bounding box center [569, 268] width 47 height 18
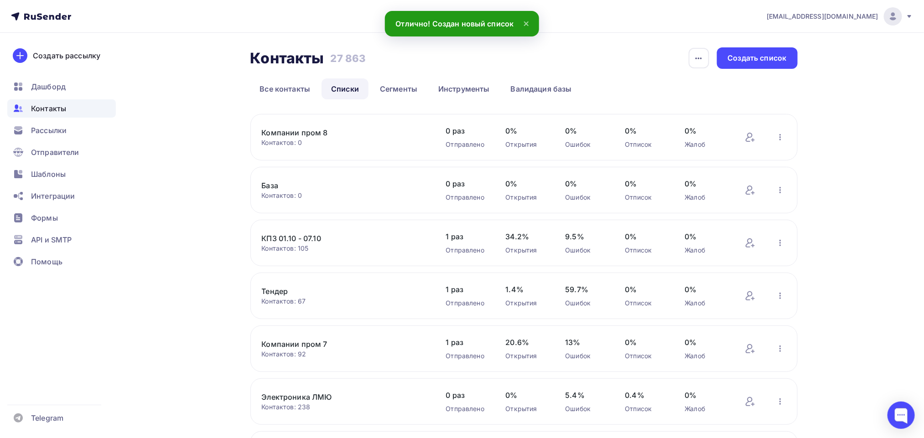
click at [317, 130] on link "Компании пром 8" at bounding box center [339, 132] width 155 height 11
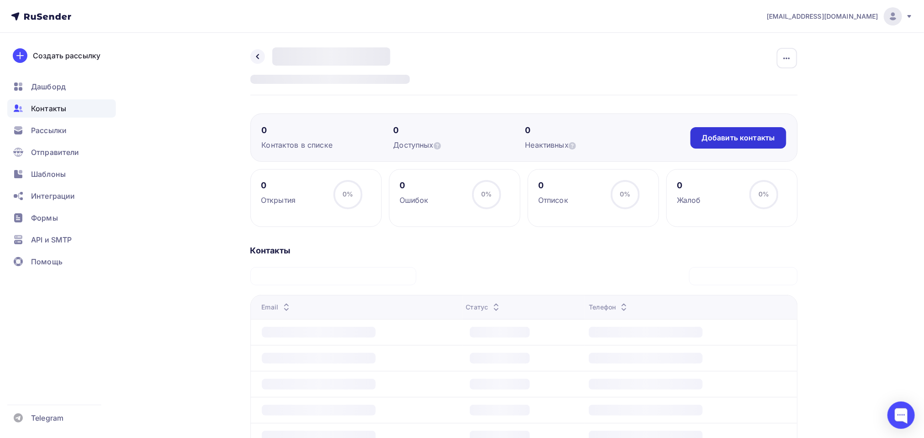
click at [750, 134] on div "Добавить контакты" at bounding box center [738, 138] width 73 height 10
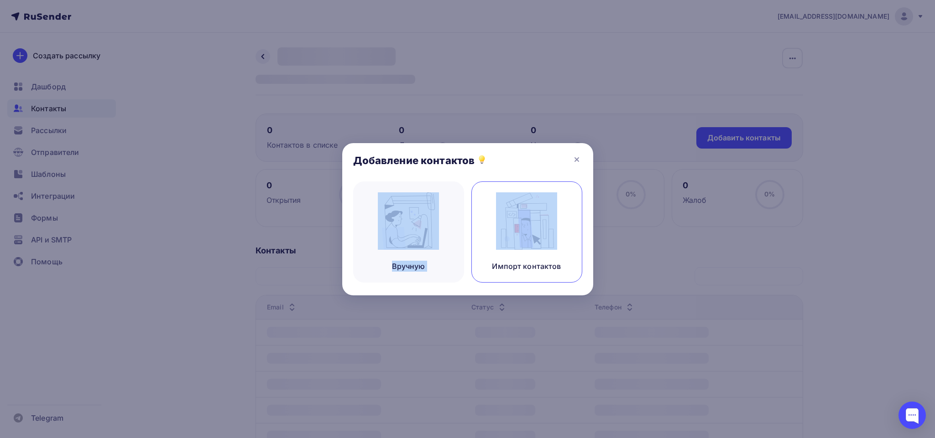
drag, startPoint x: 462, startPoint y: 223, endPoint x: 499, endPoint y: 222, distance: 37.9
click at [499, 222] on div "Вручную Импорт контактов" at bounding box center [467, 239] width 229 height 114
click at [501, 221] on img at bounding box center [526, 220] width 61 height 57
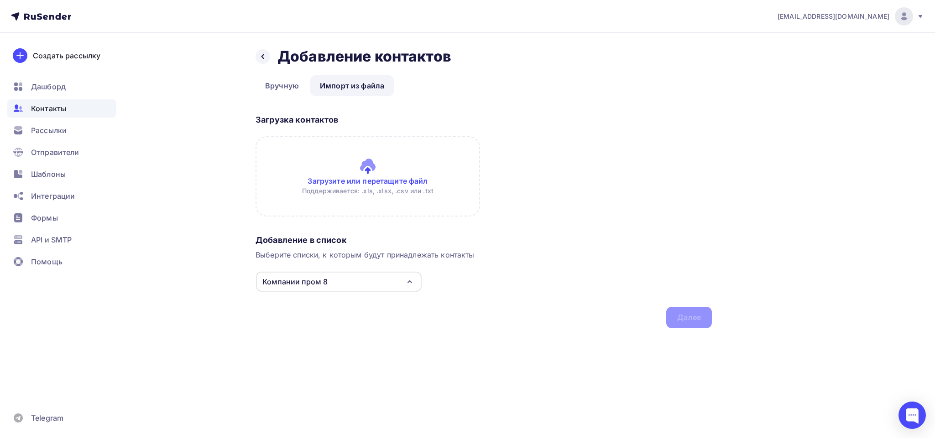
click at [370, 196] on input "file" at bounding box center [367, 176] width 224 height 80
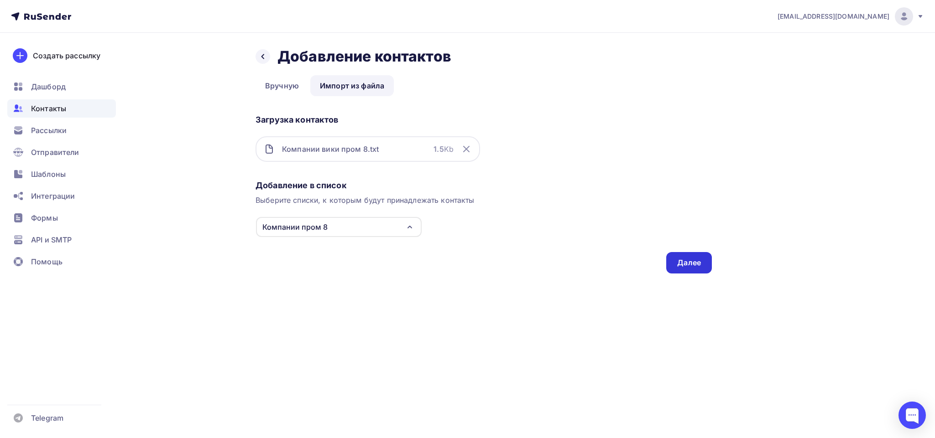
click at [697, 255] on div "Далее" at bounding box center [689, 262] width 46 height 21
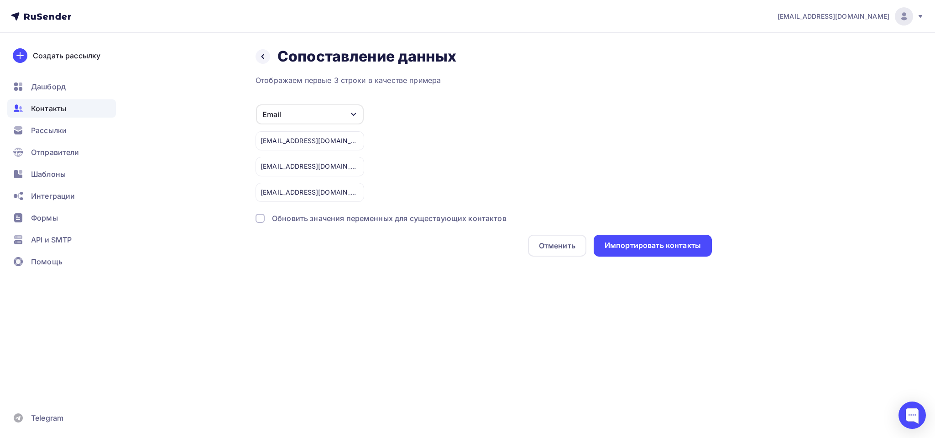
click at [697, 255] on div "Импортировать контакты" at bounding box center [652, 246] width 118 height 22
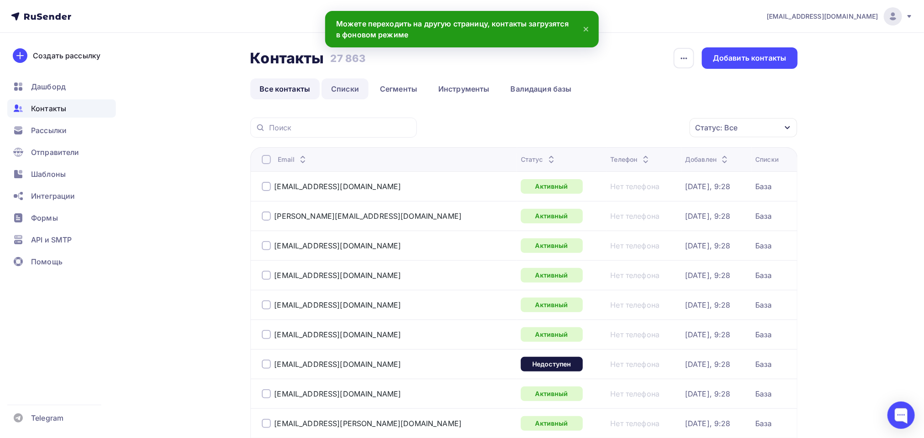
click at [345, 90] on link "Списки" at bounding box center [345, 88] width 47 height 21
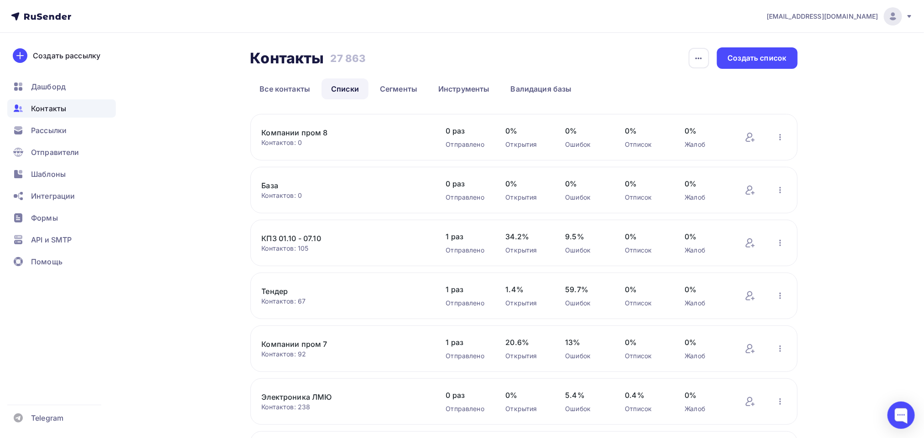
click at [297, 135] on link "Компании пром 8" at bounding box center [339, 132] width 155 height 11
